Goal: Find specific page/section: Find specific page/section

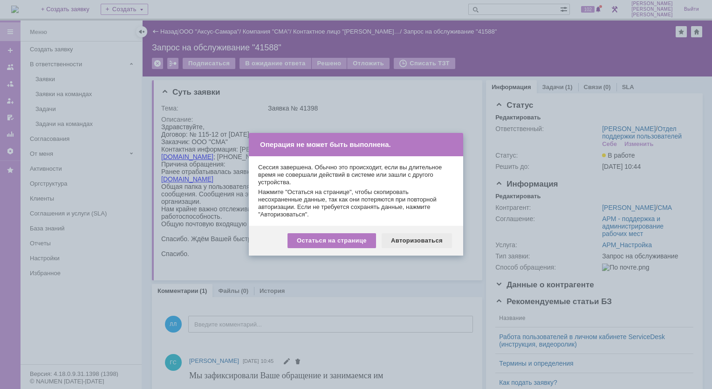
click at [407, 241] on div "Авторизоваться" at bounding box center [417, 240] width 70 height 15
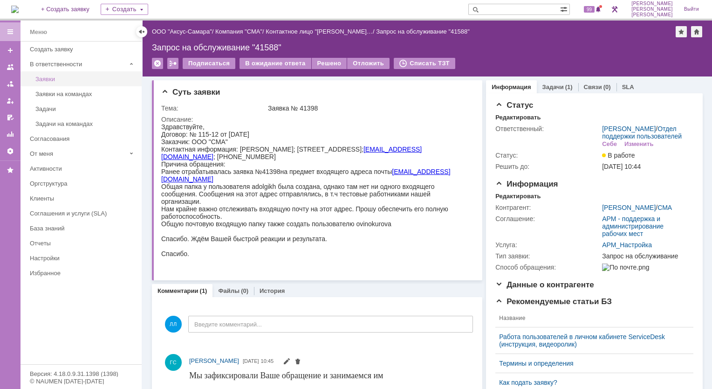
click at [62, 78] on div "Заявки" at bounding box center [85, 78] width 101 height 7
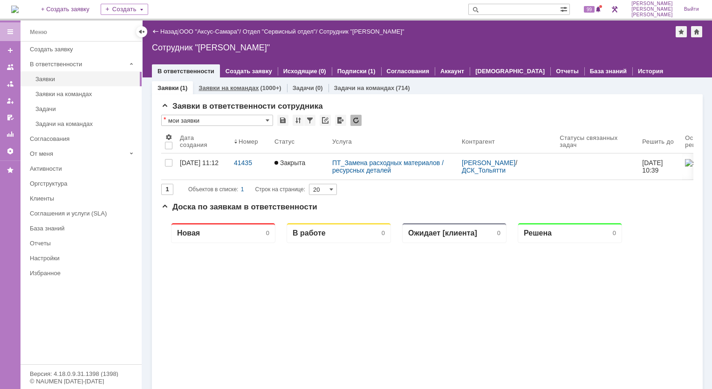
click at [212, 91] on div "Заявки на командах (1000+)" at bounding box center [240, 88] width 94 height 14
